Goal: Task Accomplishment & Management: Use online tool/utility

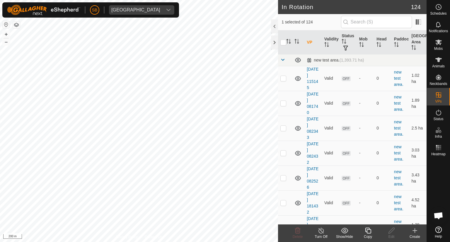
checkbox input "true"
checkbox input "false"
checkbox input "true"
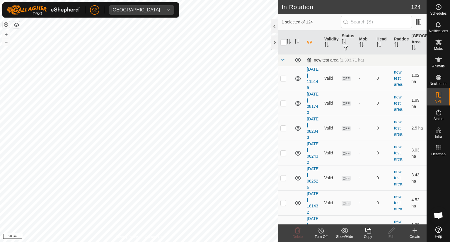
checkbox input "false"
checkbox input "true"
click at [367, 229] on icon at bounding box center [368, 231] width 6 height 6
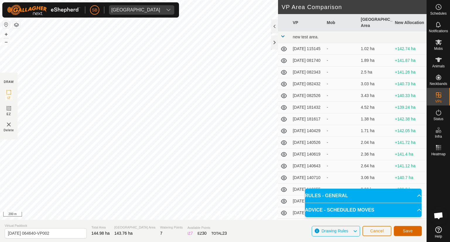
click at [415, 228] on button "Save" at bounding box center [408, 231] width 28 height 10
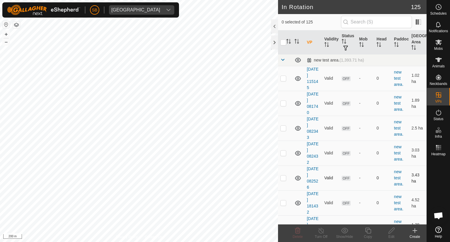
checkbox input "true"
click at [439, 40] on icon at bounding box center [438, 43] width 6 height 6
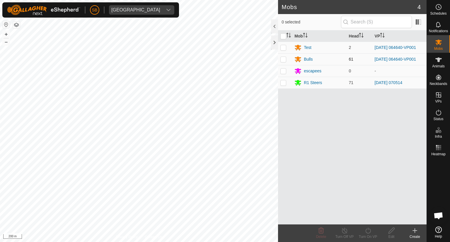
click at [281, 60] on p-checkbox at bounding box center [283, 59] width 6 height 5
checkbox input "true"
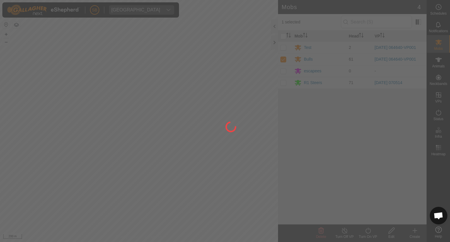
click at [370, 228] on div at bounding box center [225, 121] width 450 height 242
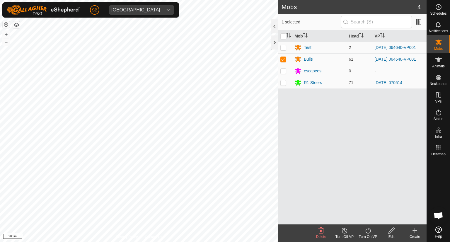
click at [369, 231] on icon at bounding box center [367, 230] width 7 height 7
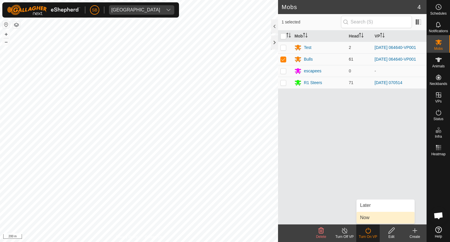
click at [368, 219] on link "Now" at bounding box center [385, 218] width 58 height 12
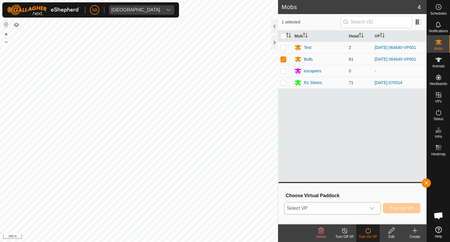
click at [374, 209] on icon "dropdown trigger" at bounding box center [372, 208] width 5 height 5
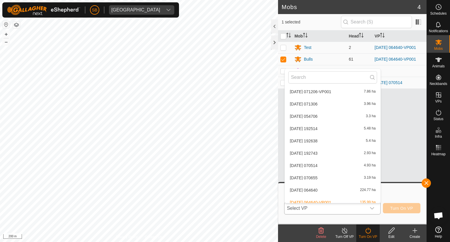
scroll to position [1433, 0]
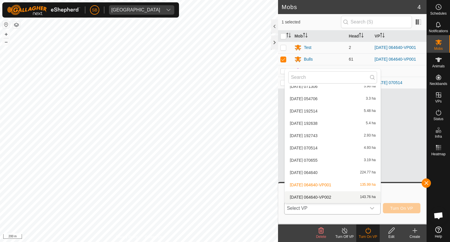
click at [330, 195] on li "[DATE] 064640-VP002 143.76 ha" at bounding box center [333, 197] width 96 height 12
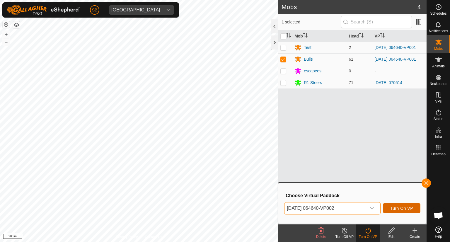
click at [402, 207] on span "Turn On VP" at bounding box center [401, 208] width 23 height 5
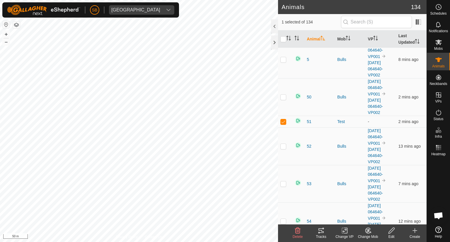
scroll to position [2017, 0]
click at [297, 117] on img at bounding box center [297, 120] width 7 height 7
